Goal: Transaction & Acquisition: Book appointment/travel/reservation

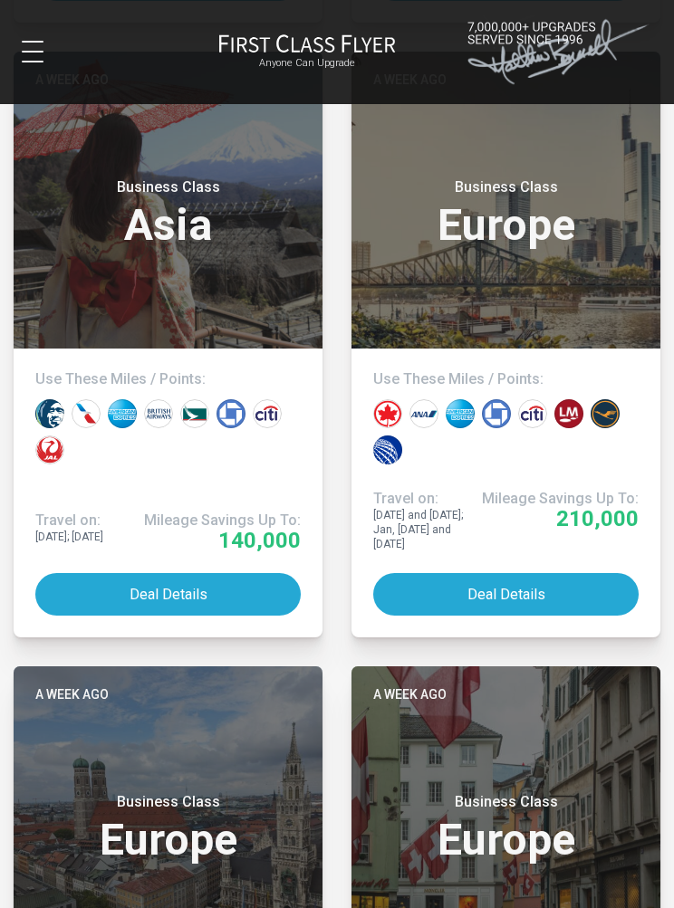
scroll to position [6376, 0]
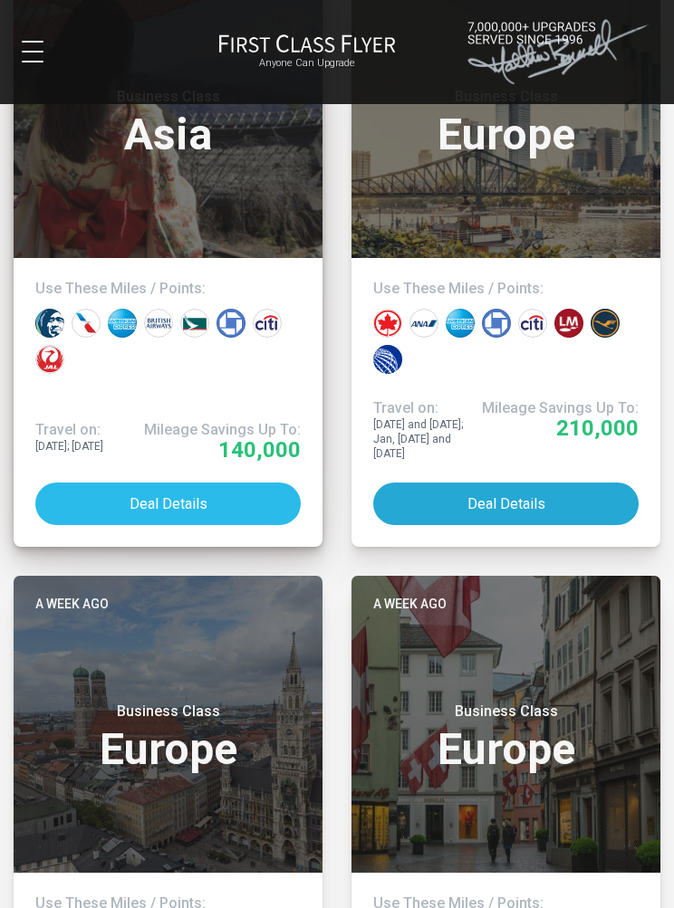
click at [193, 485] on button "Deal Details" at bounding box center [167, 504] width 265 height 43
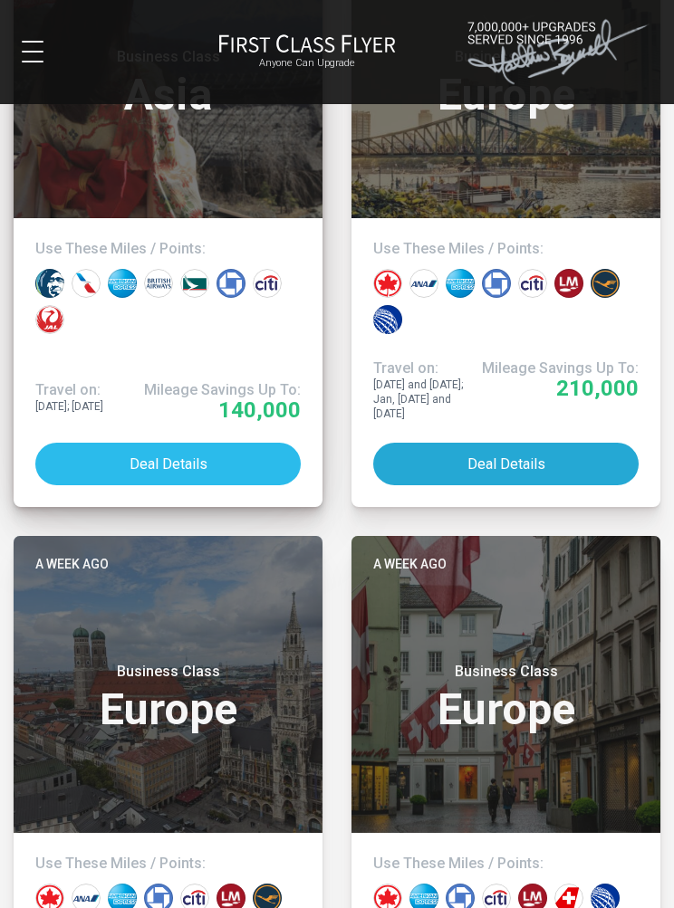
click at [173, 462] on button "Deal Details" at bounding box center [167, 464] width 265 height 43
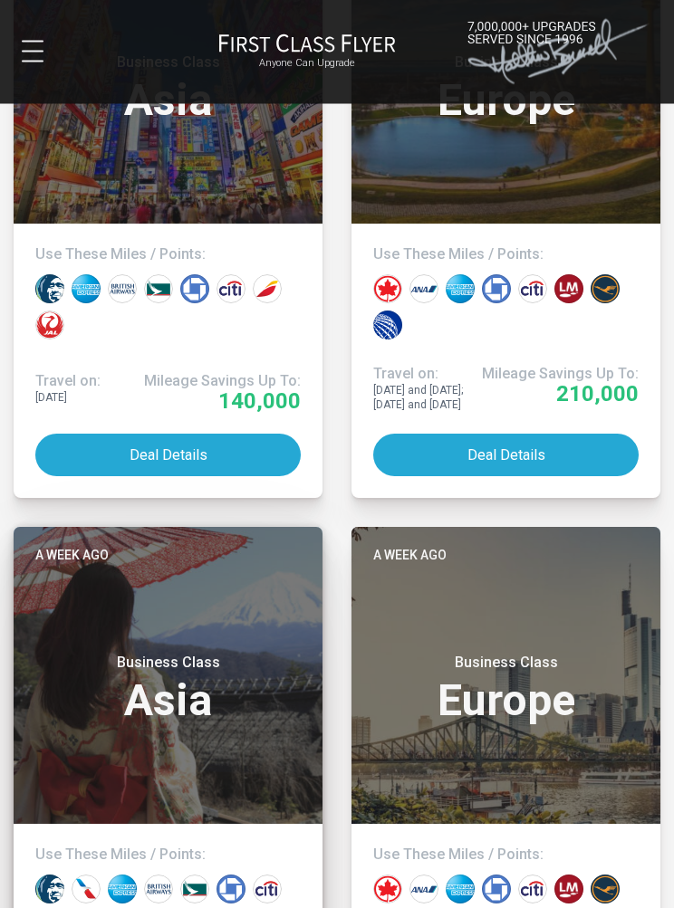
scroll to position [5806, 0]
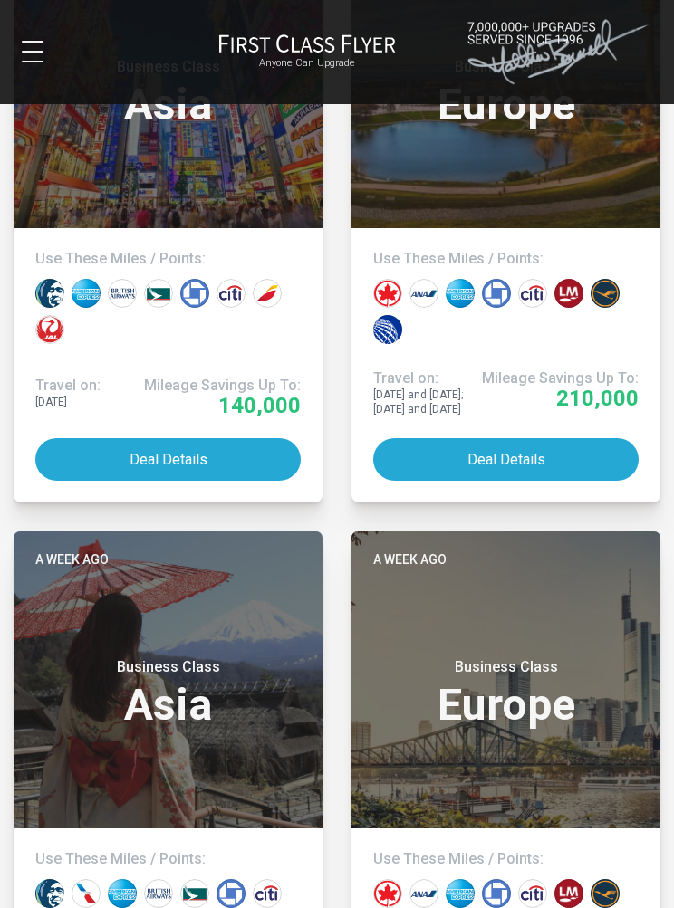
click at [55, 60] on div at bounding box center [102, 52] width 161 height 22
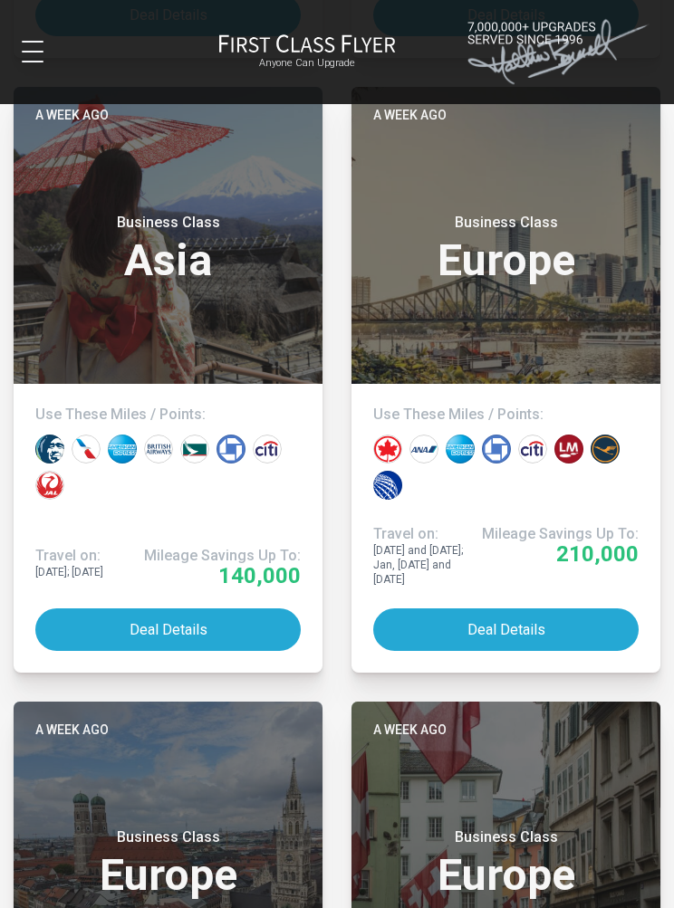
scroll to position [6251, 0]
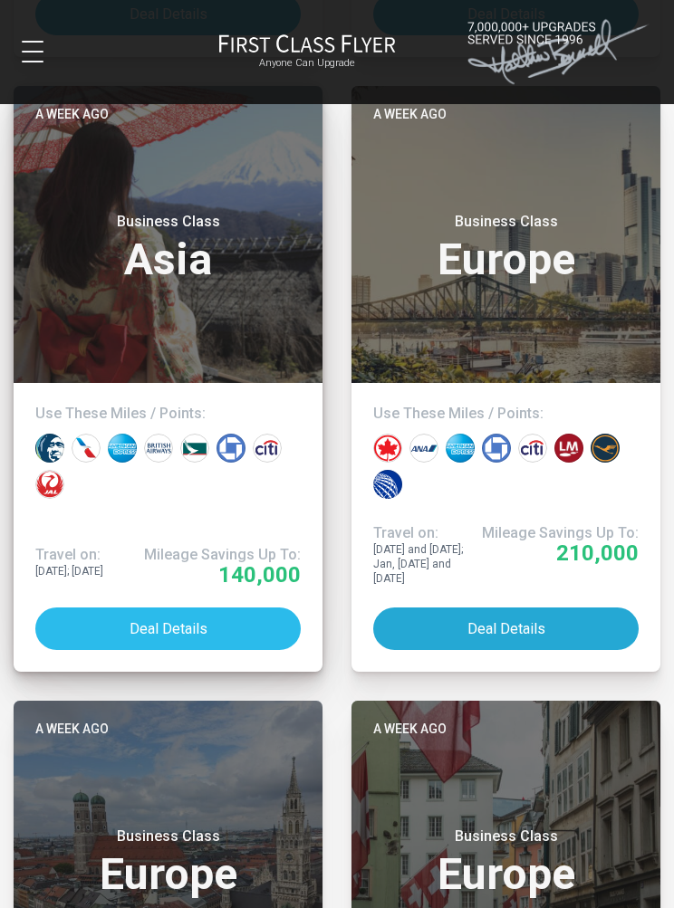
click at [184, 625] on button "Deal Details" at bounding box center [167, 629] width 265 height 43
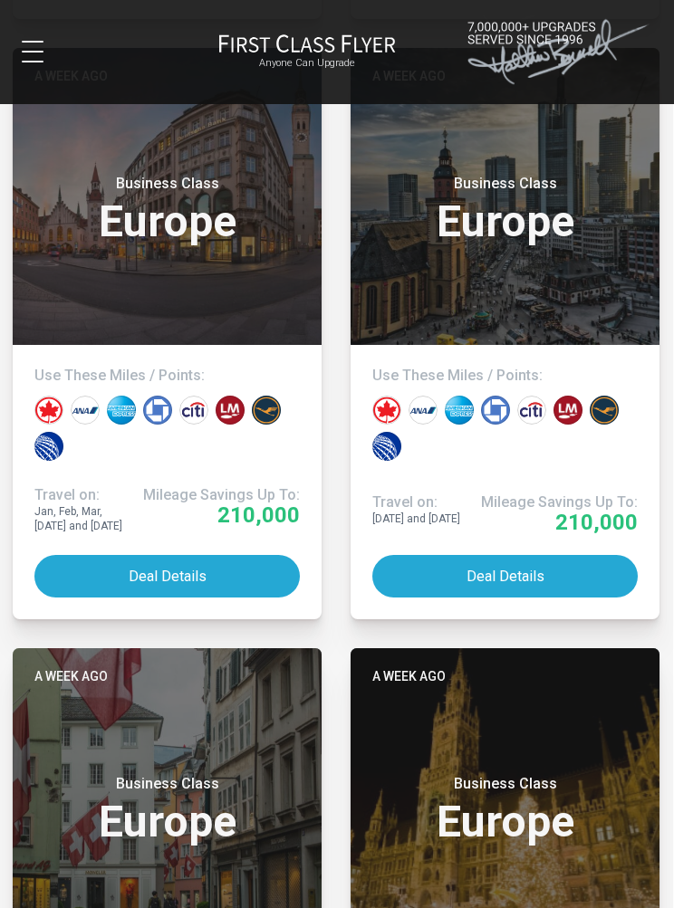
scroll to position [9325, 1]
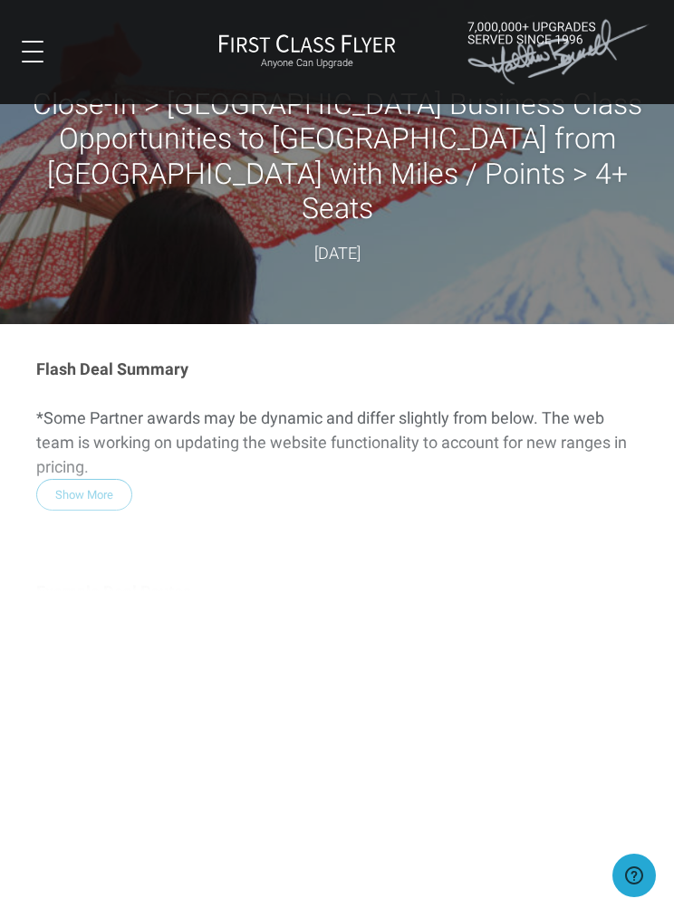
click at [91, 421] on div "Flash Deal Summary *Some Partner awards may be dynamic and differ slightly from…" at bounding box center [337, 694] width 638 height 705
click at [101, 412] on div "Flash Deal Summary *Some Partner awards may be dynamic and differ slightly from…" at bounding box center [337, 694] width 638 height 705
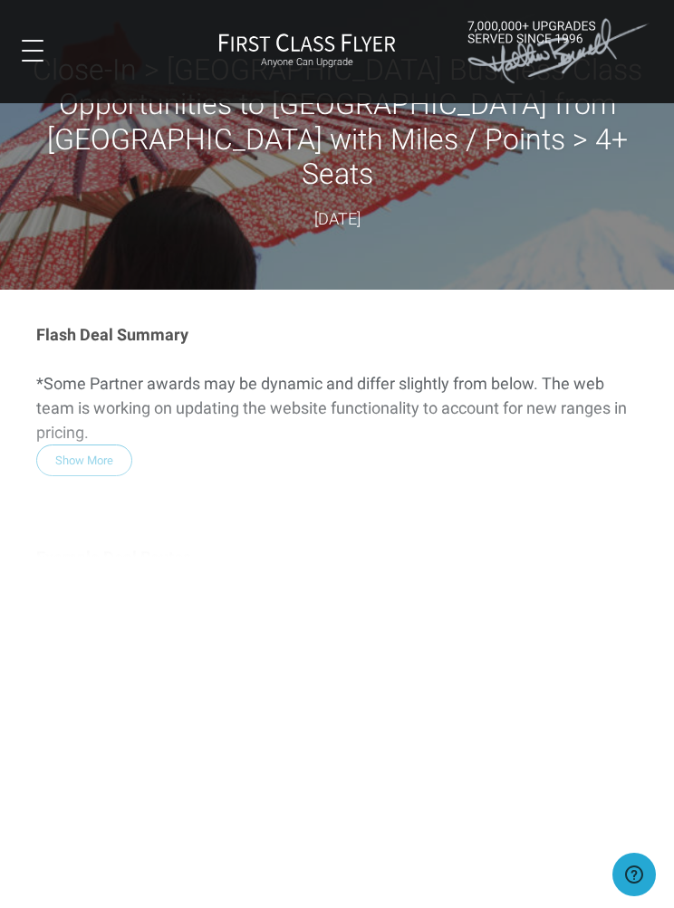
scroll to position [26, 2]
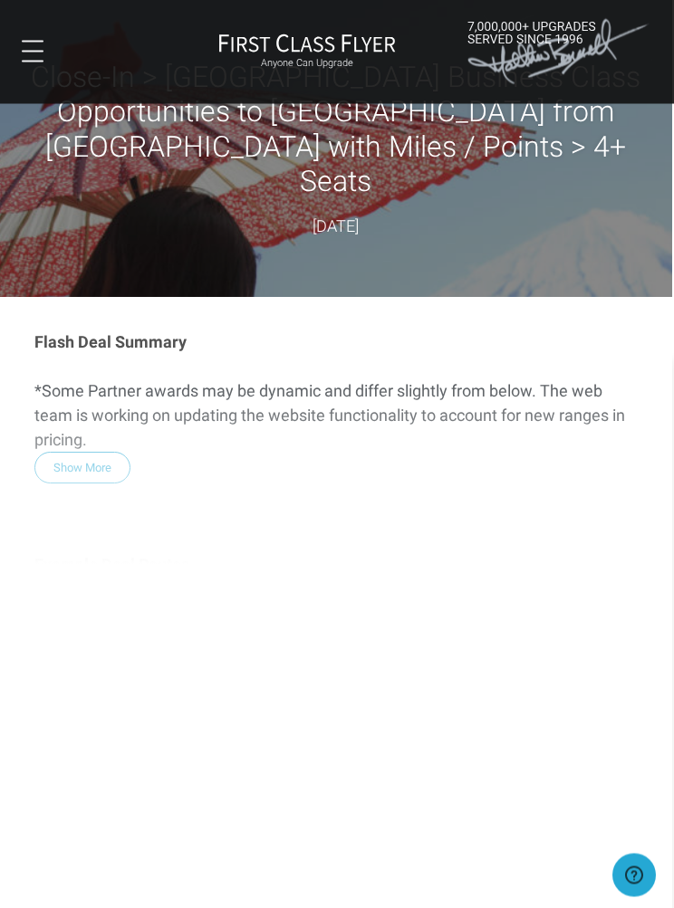
click at [91, 405] on div "Flash Deal Summary *Some Partner awards may be dynamic and differ slightly from…" at bounding box center [335, 668] width 638 height 705
click at [90, 404] on div "Flash Deal Summary *Some Partner awards may be dynamic and differ slightly from…" at bounding box center [335, 668] width 638 height 705
click at [83, 407] on div "Flash Deal Summary *Some Partner awards may be dynamic and differ slightly from…" at bounding box center [335, 668] width 638 height 705
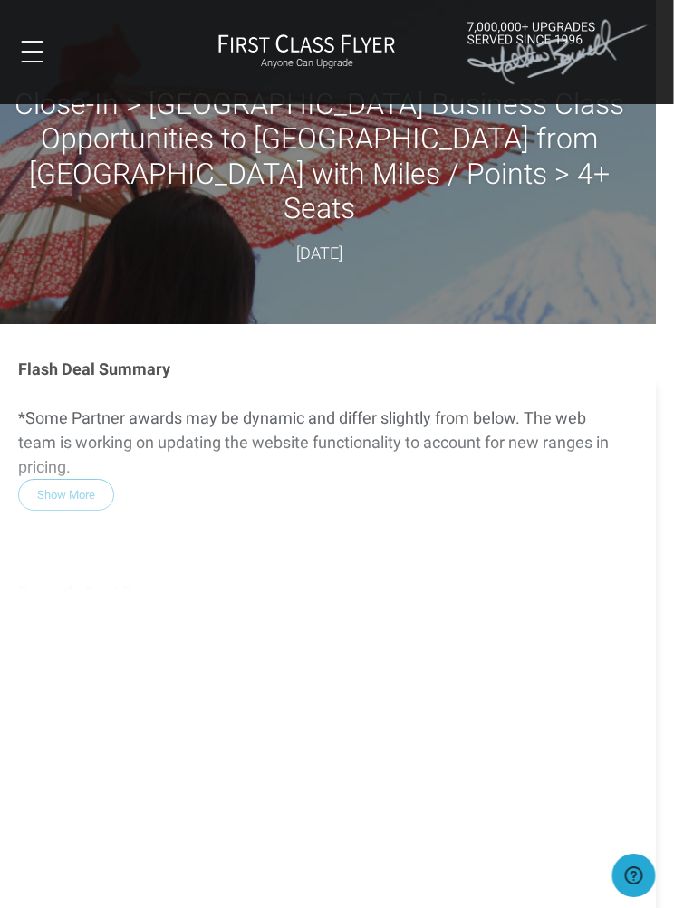
scroll to position [0, 18]
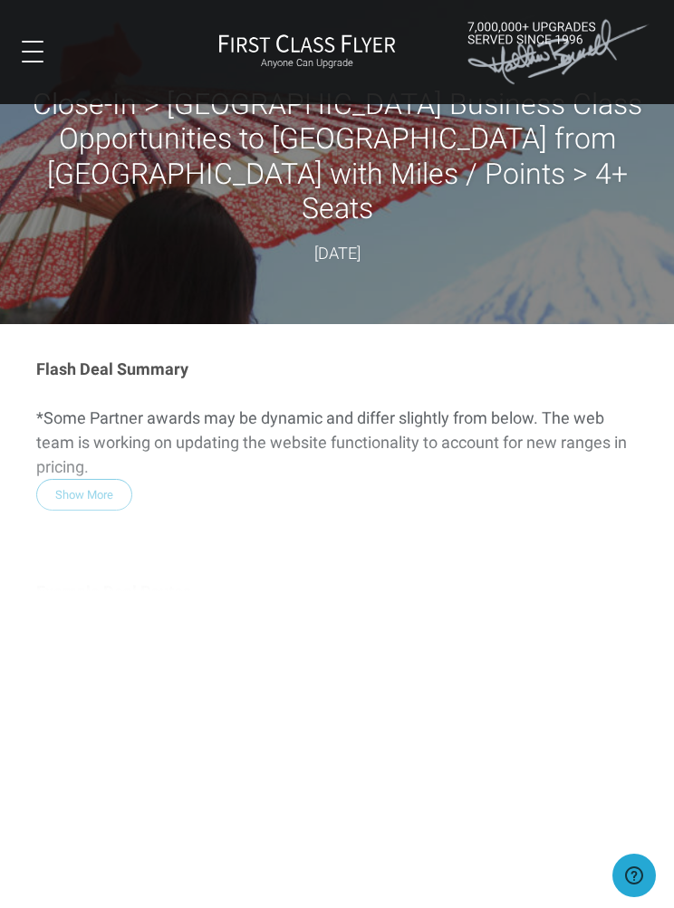
click at [97, 423] on div "Flash Deal Summary *Some Partner awards may be dynamic and differ slightly from…" at bounding box center [337, 694] width 638 height 705
click at [101, 432] on div "Flash Deal Summary *Some Partner awards may be dynamic and differ slightly from…" at bounding box center [337, 694] width 638 height 705
click at [101, 431] on div "Flash Deal Summary *Some Partner awards may be dynamic and differ slightly from…" at bounding box center [337, 694] width 638 height 705
click at [42, 43] on span at bounding box center [33, 42] width 22 height 2
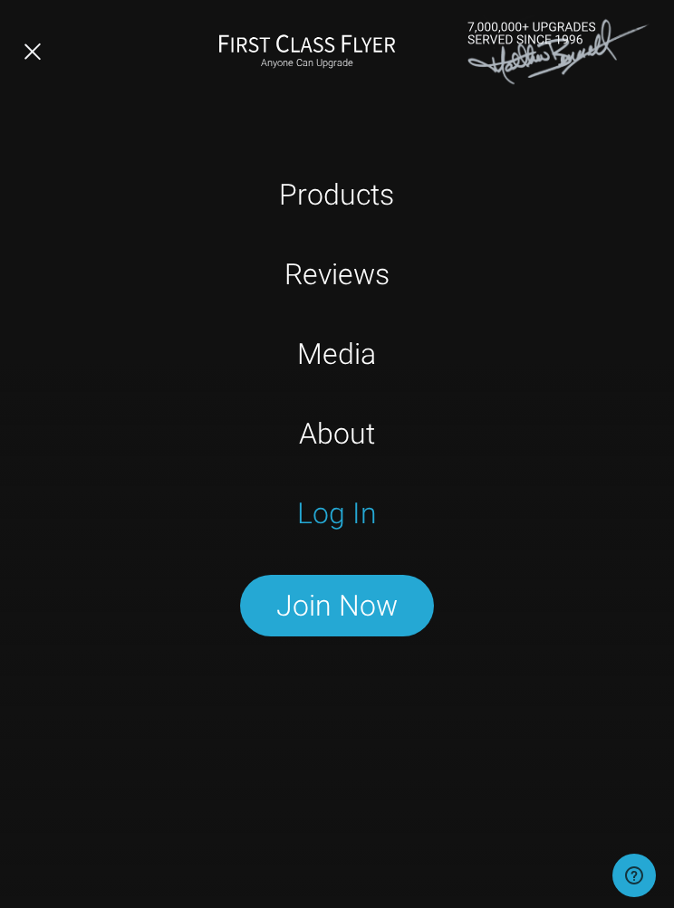
click at [356, 513] on link "Log In" at bounding box center [337, 513] width 421 height 36
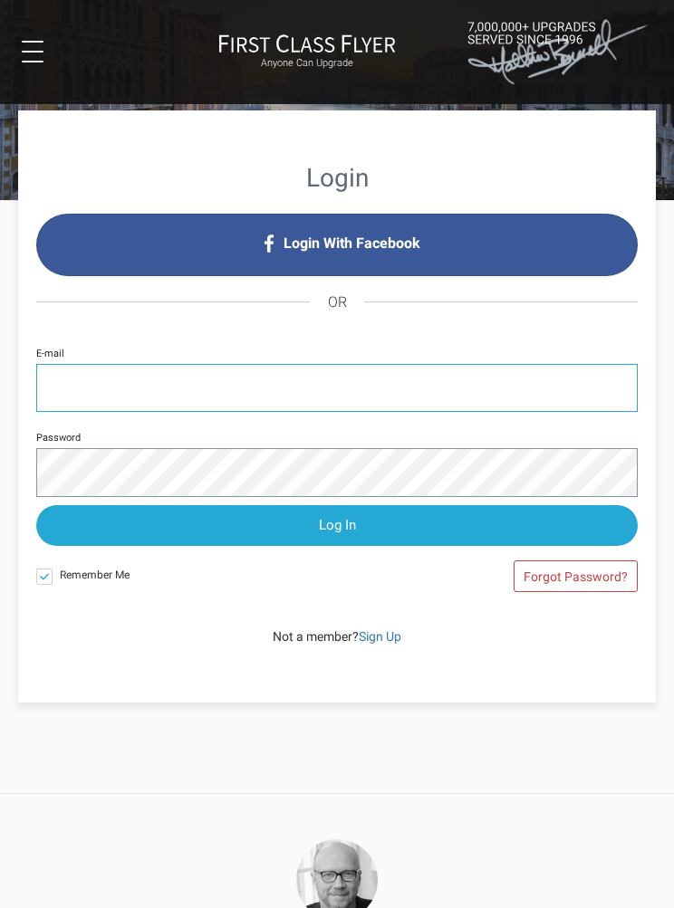
click at [62, 375] on input "E-mail" at bounding box center [336, 388] width 601 height 48
type input "rsbucktrav@gmai.com"
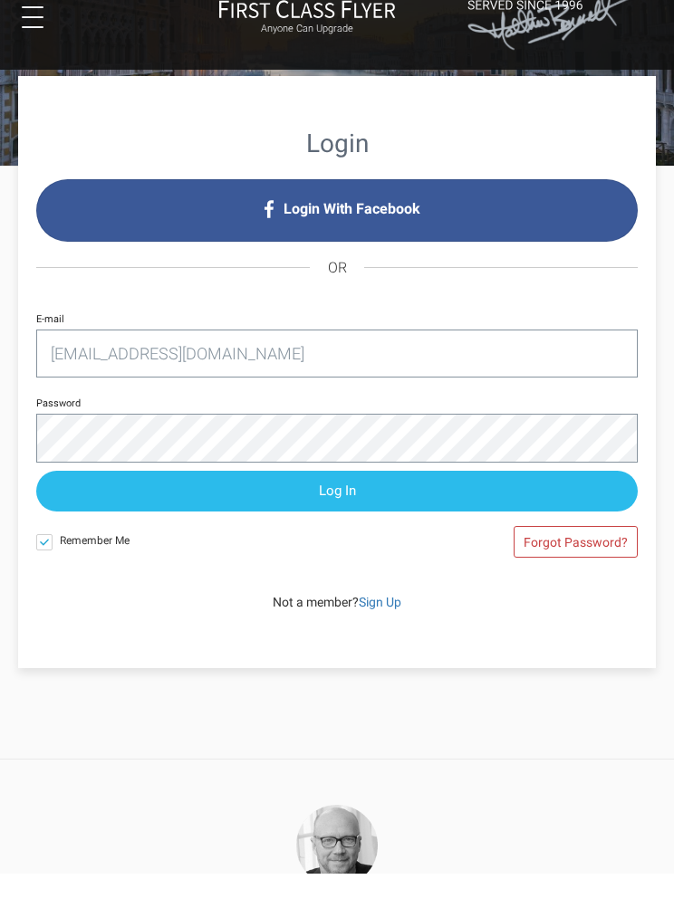
click at [350, 505] on input "Log In" at bounding box center [336, 525] width 601 height 41
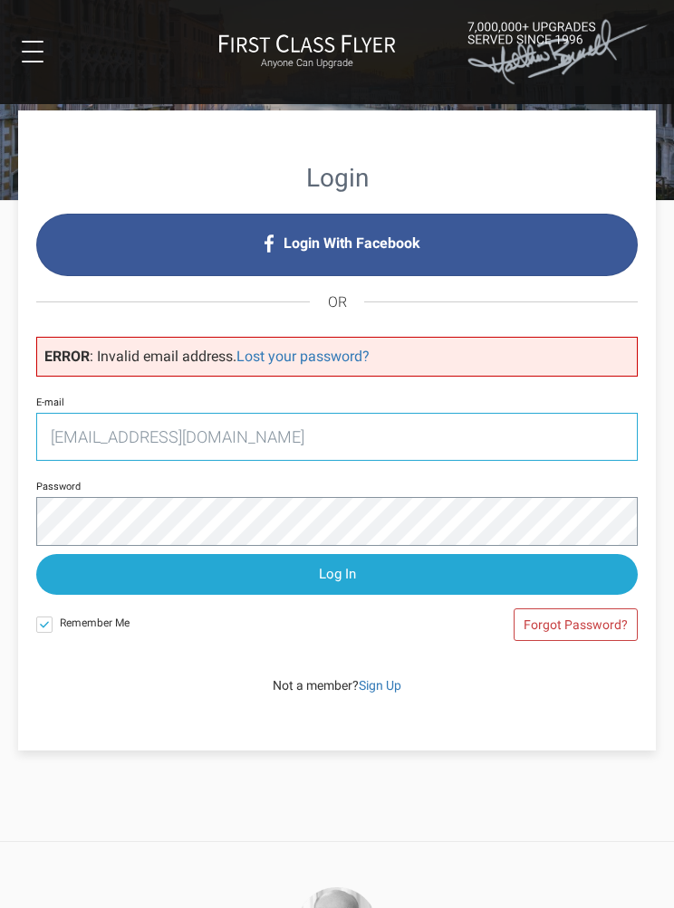
click at [231, 436] on input "[EMAIL_ADDRESS][DOMAIN_NAME]" at bounding box center [336, 437] width 601 height 48
click at [260, 447] on input "rsbucktrav@gmai.com" at bounding box center [336, 437] width 601 height 48
type input "[EMAIL_ADDRESS][DOMAIN_NAME]"
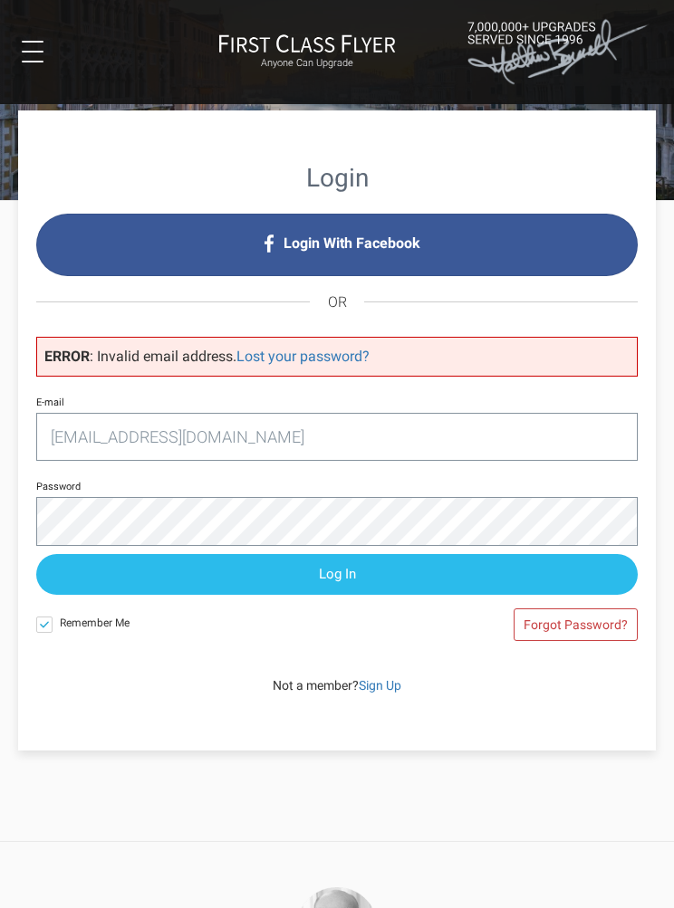
click at [365, 571] on input "Log In" at bounding box center [336, 574] width 601 height 41
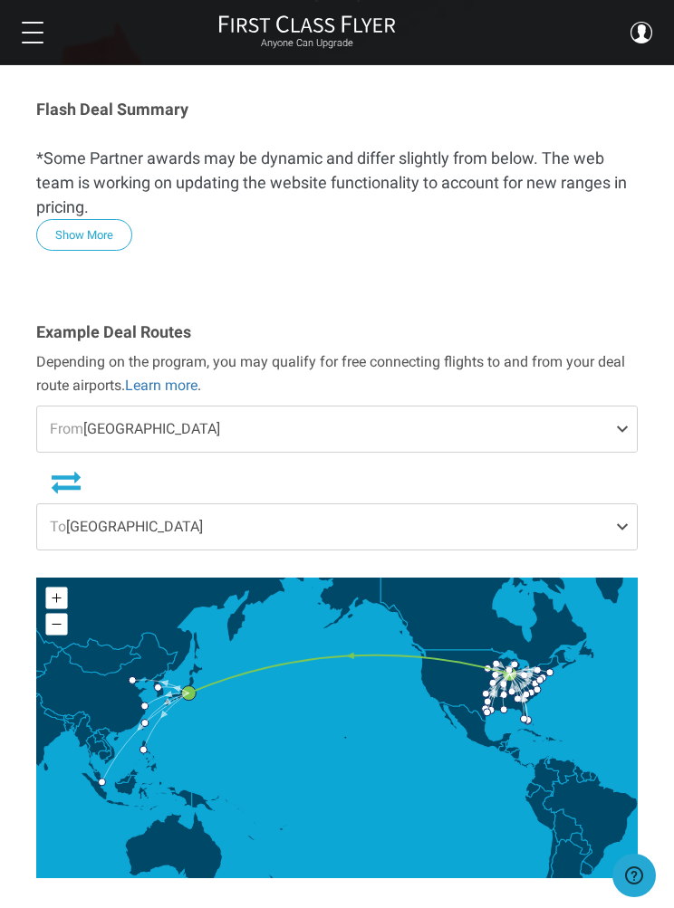
scroll to position [264, 0]
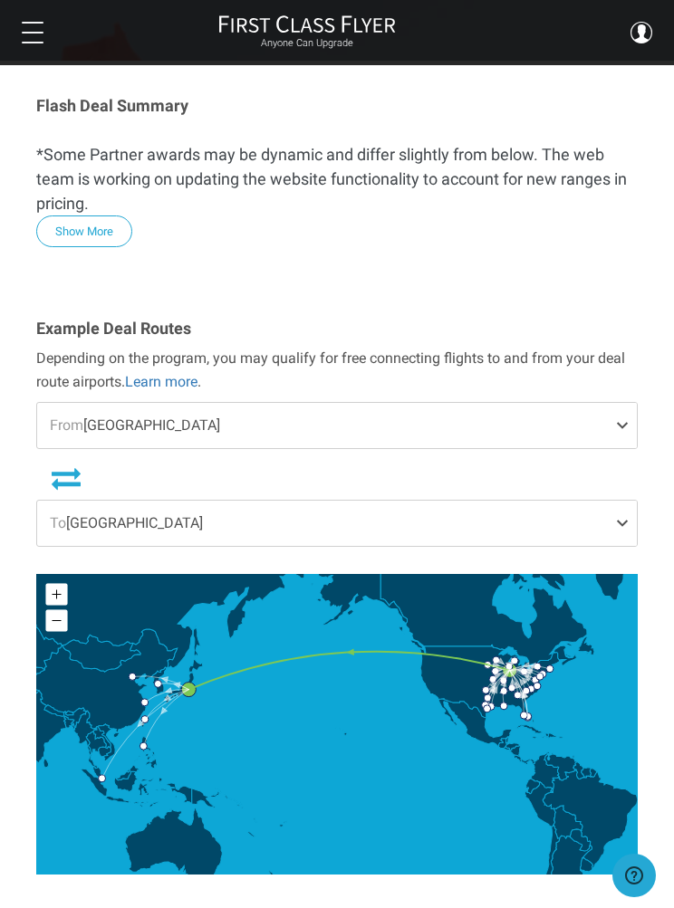
click at [623, 403] on span at bounding box center [626, 425] width 22 height 45
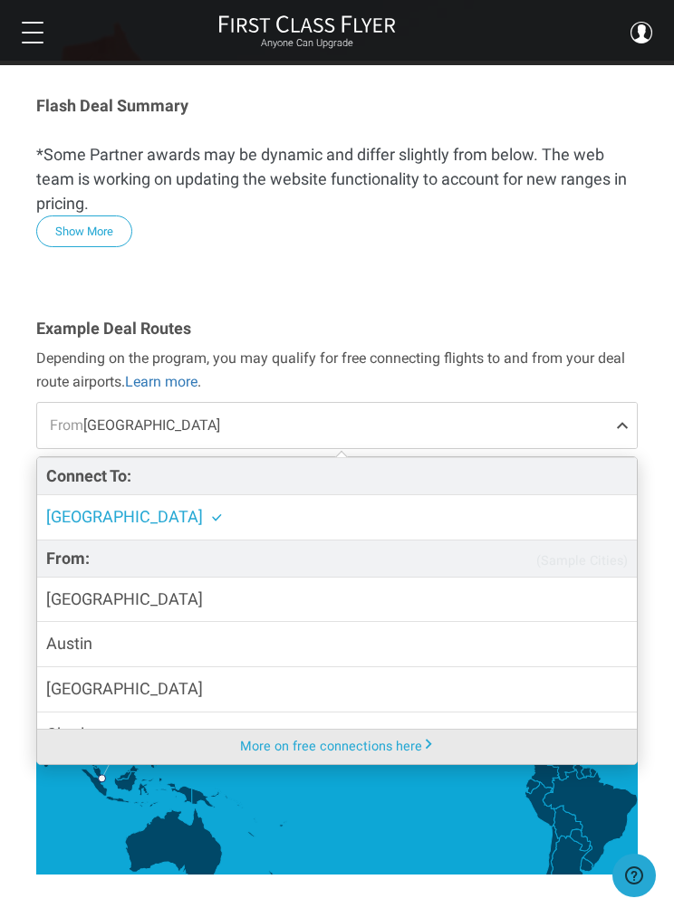
click at [618, 403] on span at bounding box center [626, 425] width 22 height 45
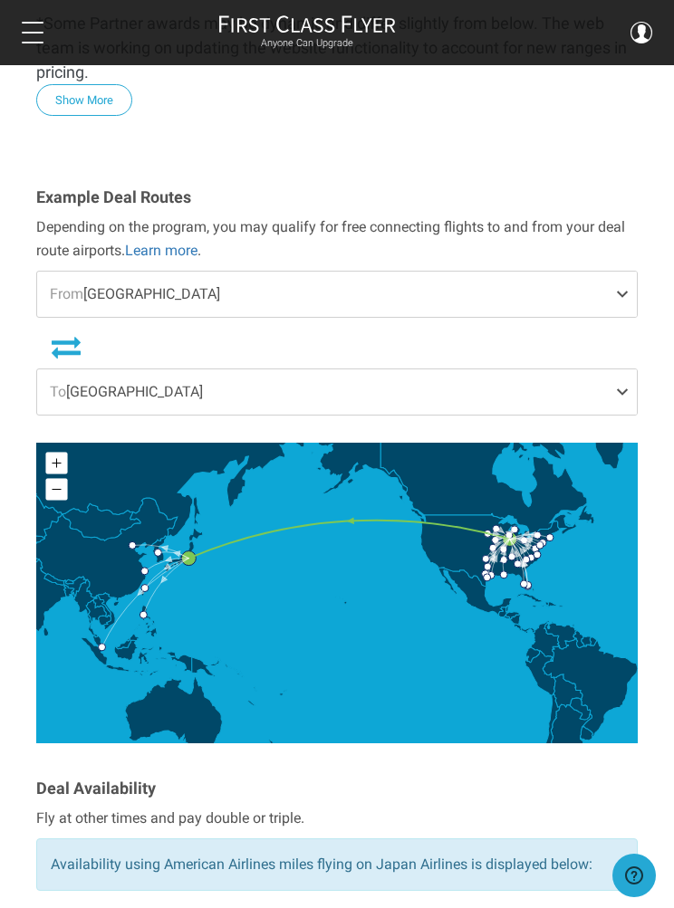
scroll to position [392, 0]
